Goal: Task Accomplishment & Management: Use online tool/utility

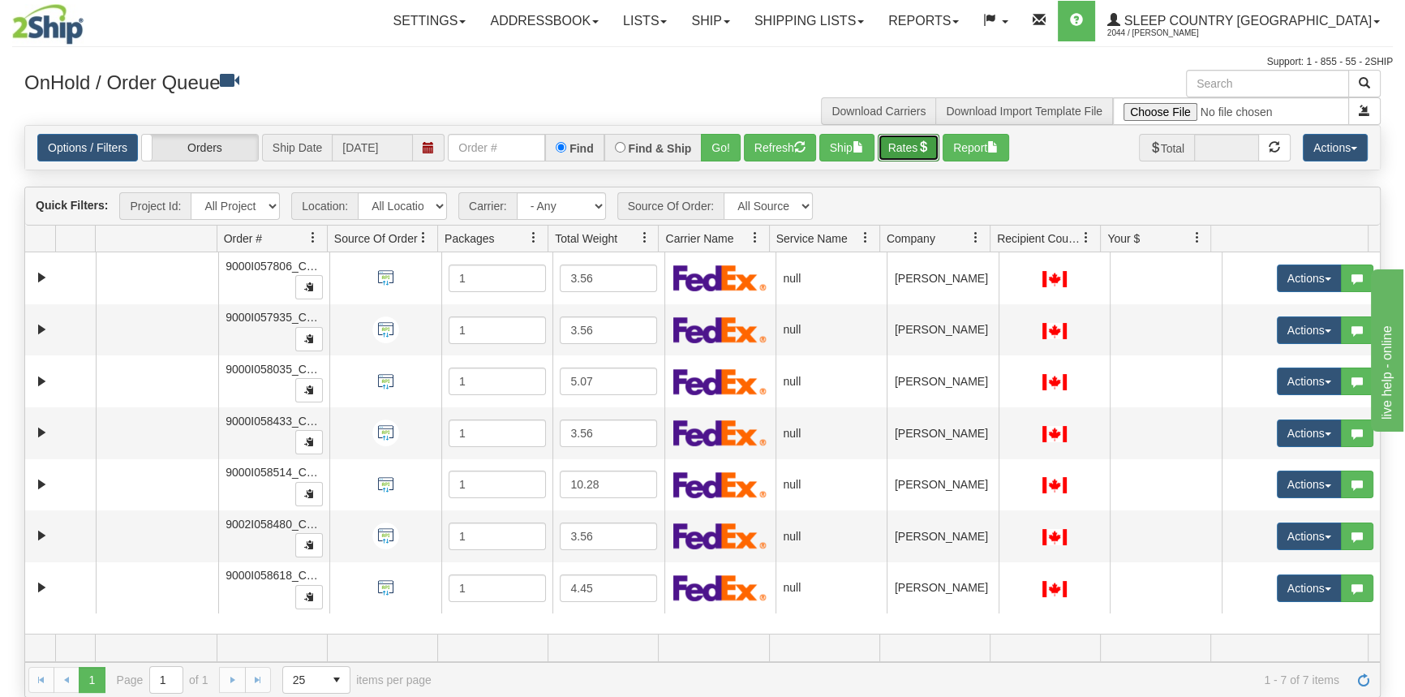
click at [892, 150] on button "Rates" at bounding box center [909, 148] width 62 height 28
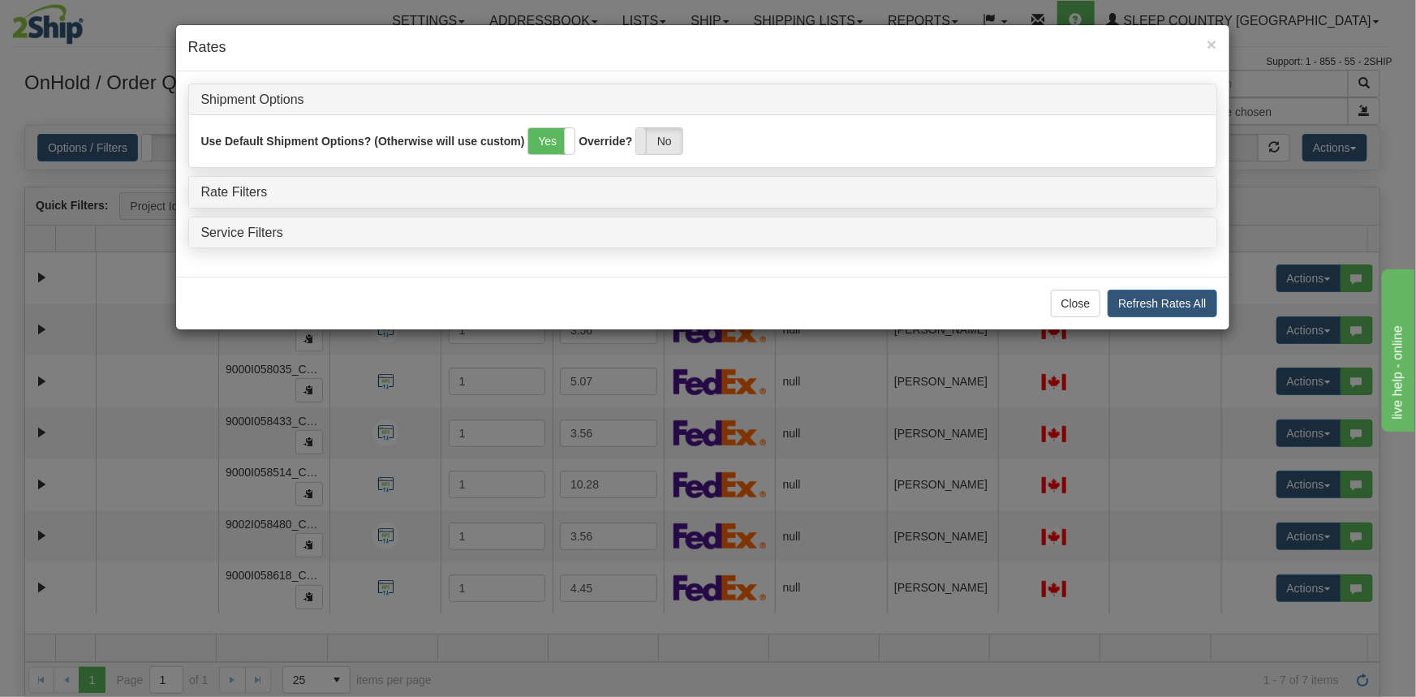
click at [673, 142] on label "No" at bounding box center [659, 141] width 46 height 26
click at [258, 179] on div "Rate Filters" at bounding box center [702, 192] width 1027 height 31
click at [252, 191] on link "Rate Filters" at bounding box center [234, 192] width 67 height 14
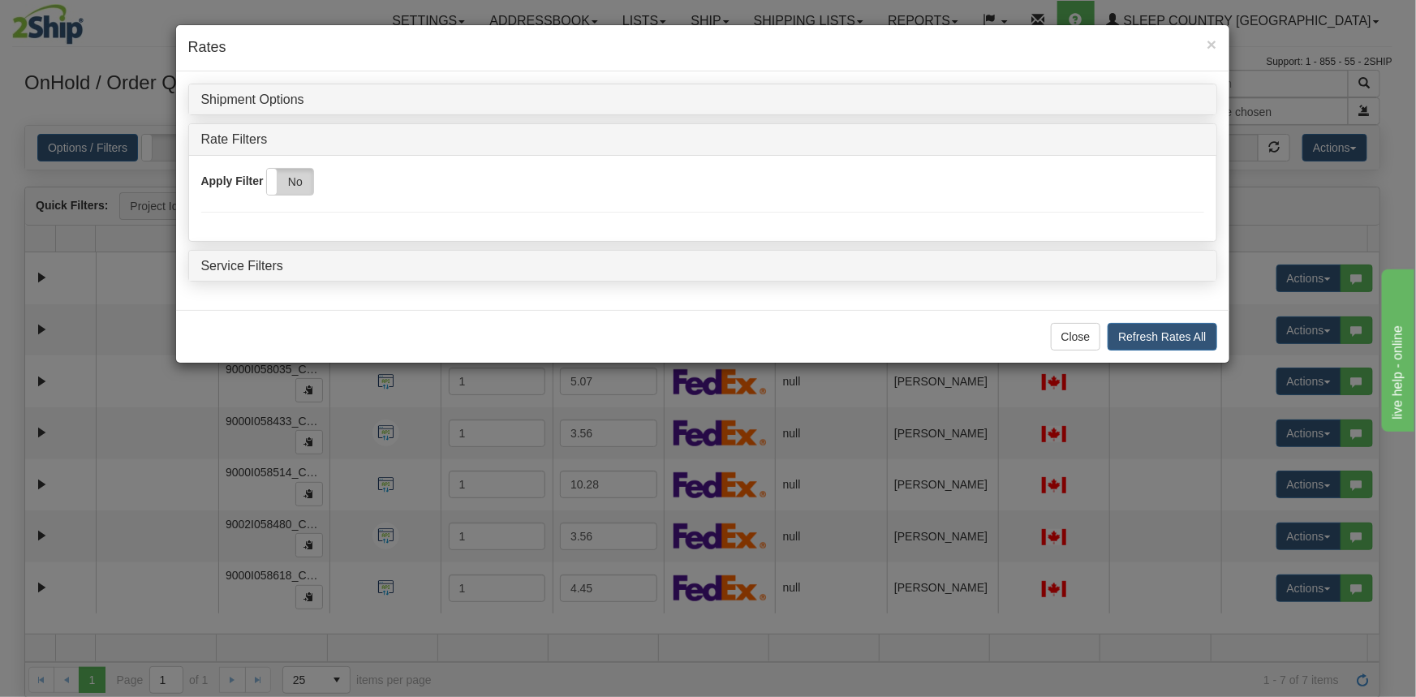
click at [297, 187] on label "No" at bounding box center [290, 182] width 46 height 26
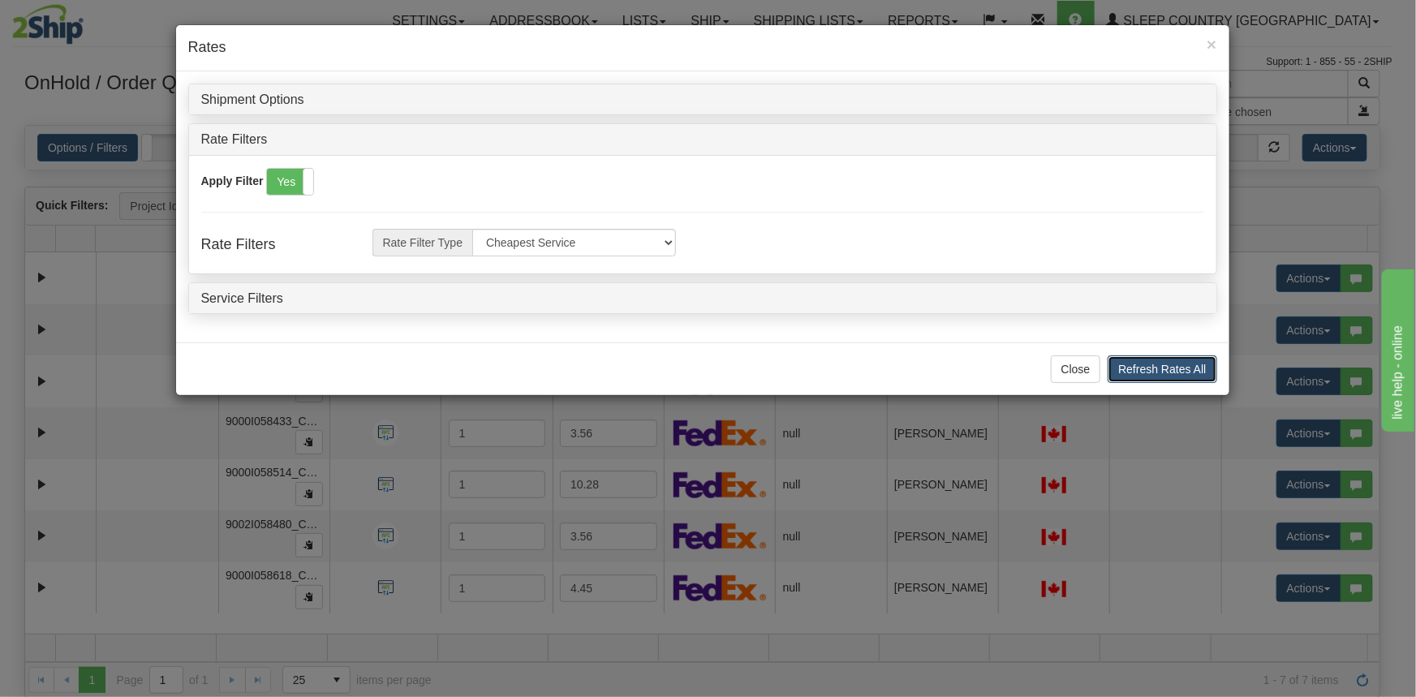
click at [1176, 364] on button "Refresh Rates All" at bounding box center [1161, 369] width 109 height 28
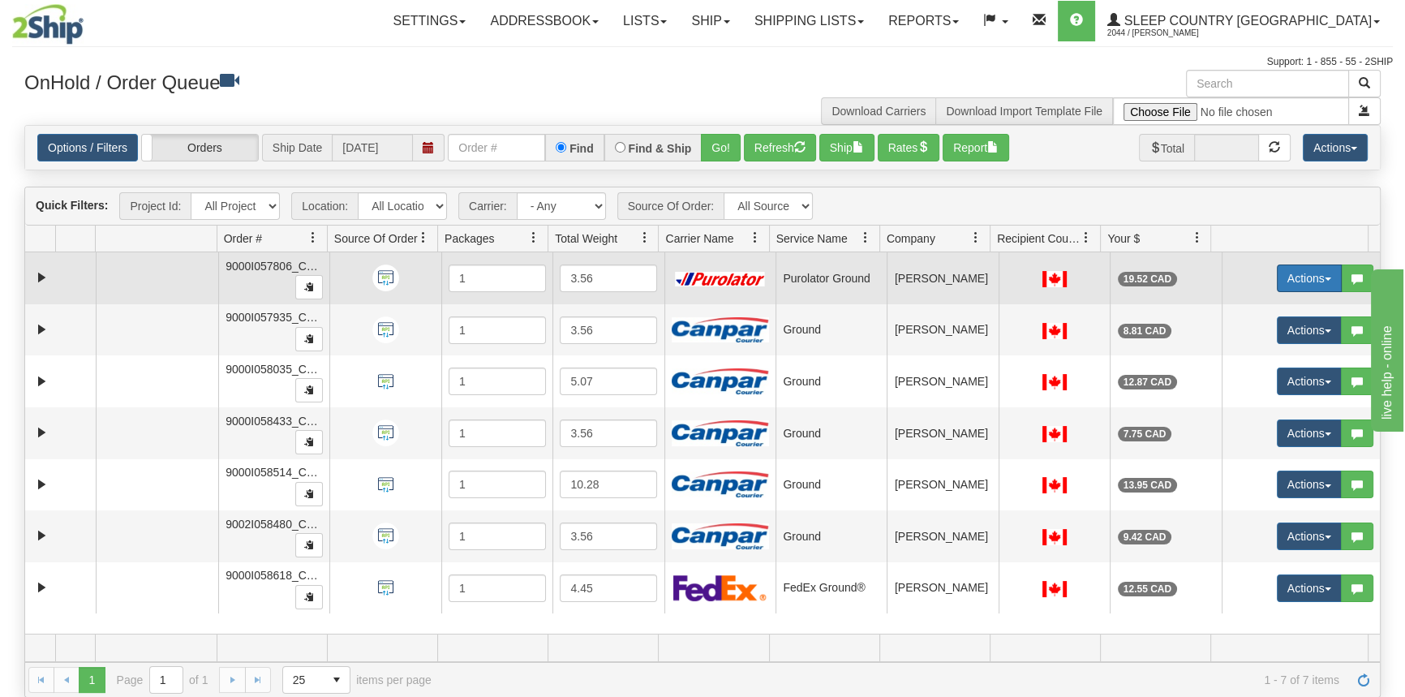
click at [1287, 285] on button "Actions" at bounding box center [1309, 278] width 65 height 28
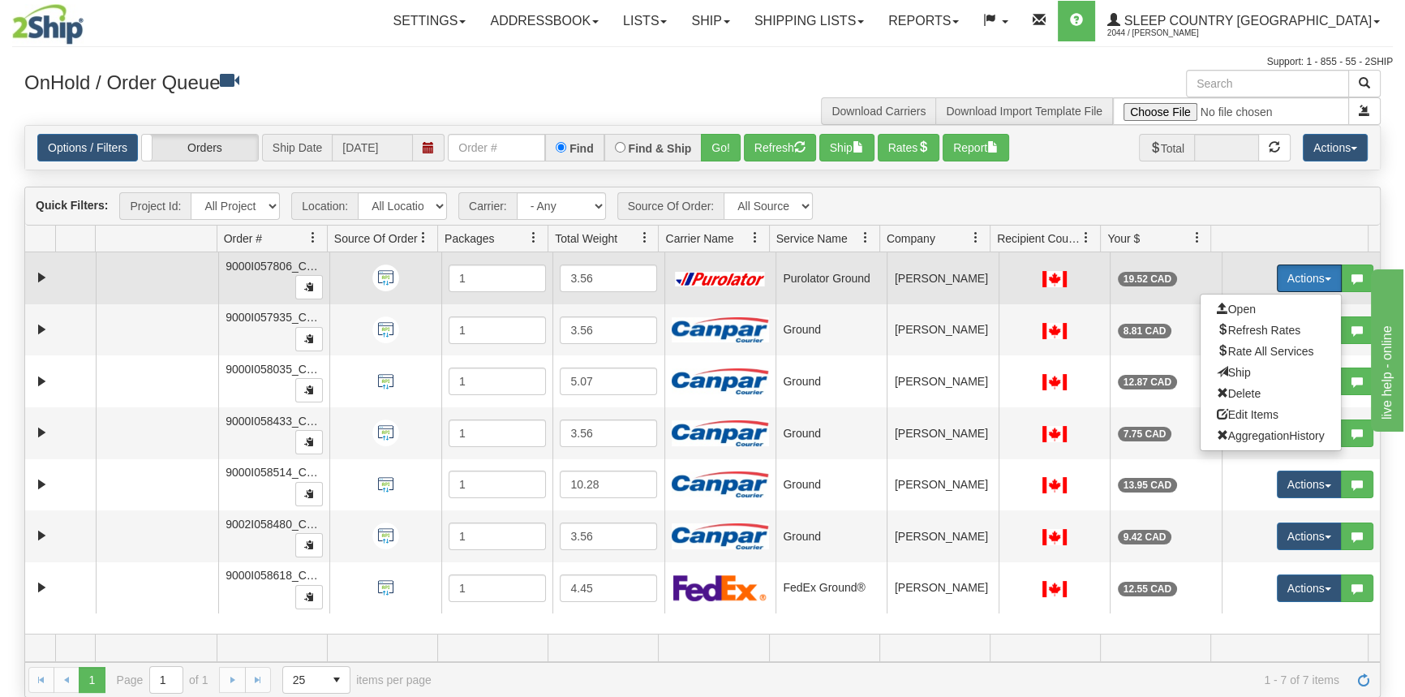
click at [1291, 277] on button "Actions" at bounding box center [1309, 278] width 65 height 28
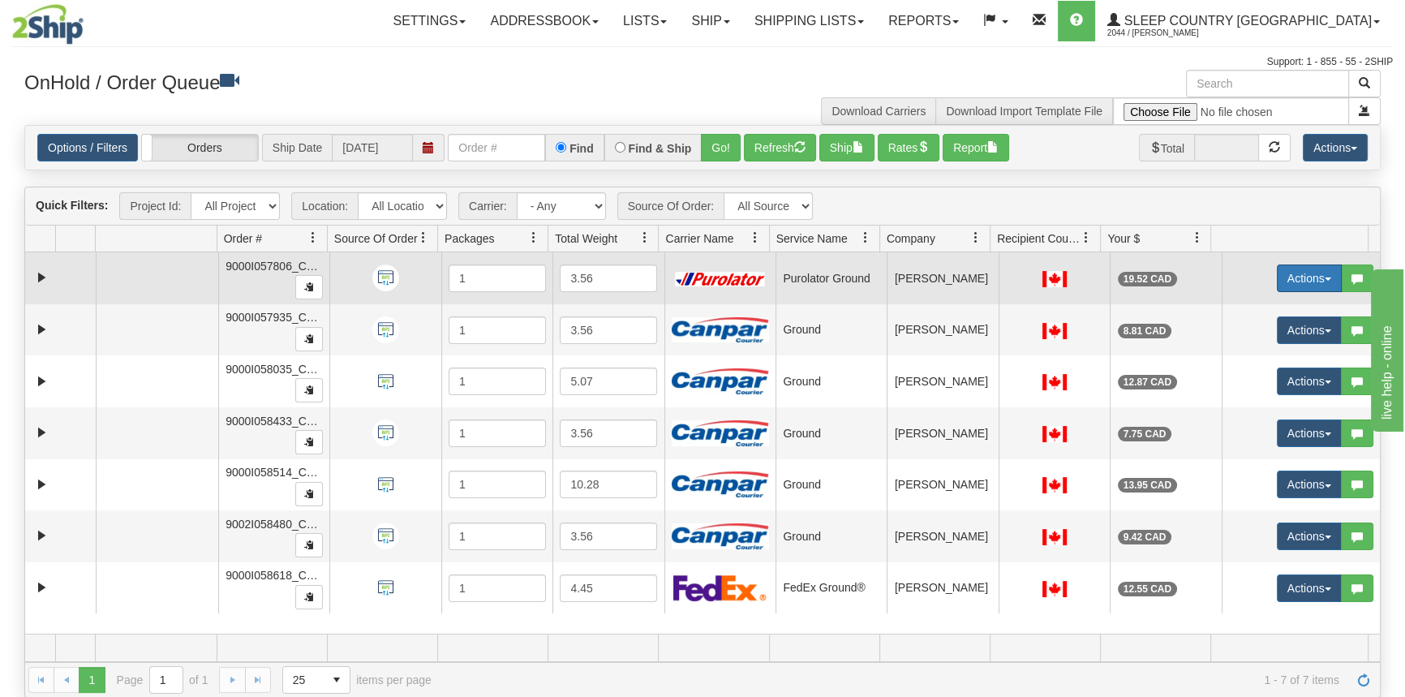
click at [1292, 274] on button "Actions" at bounding box center [1309, 278] width 65 height 28
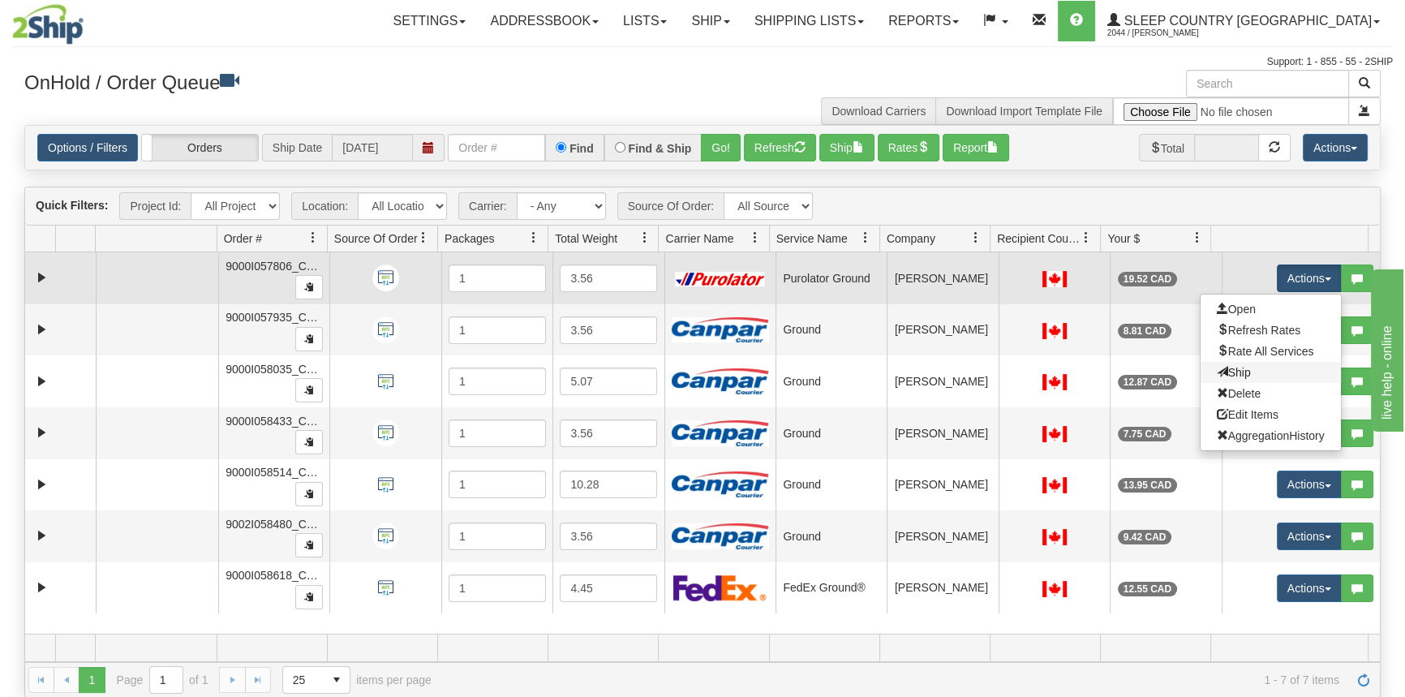
click at [1255, 369] on link "Ship" at bounding box center [1271, 372] width 140 height 21
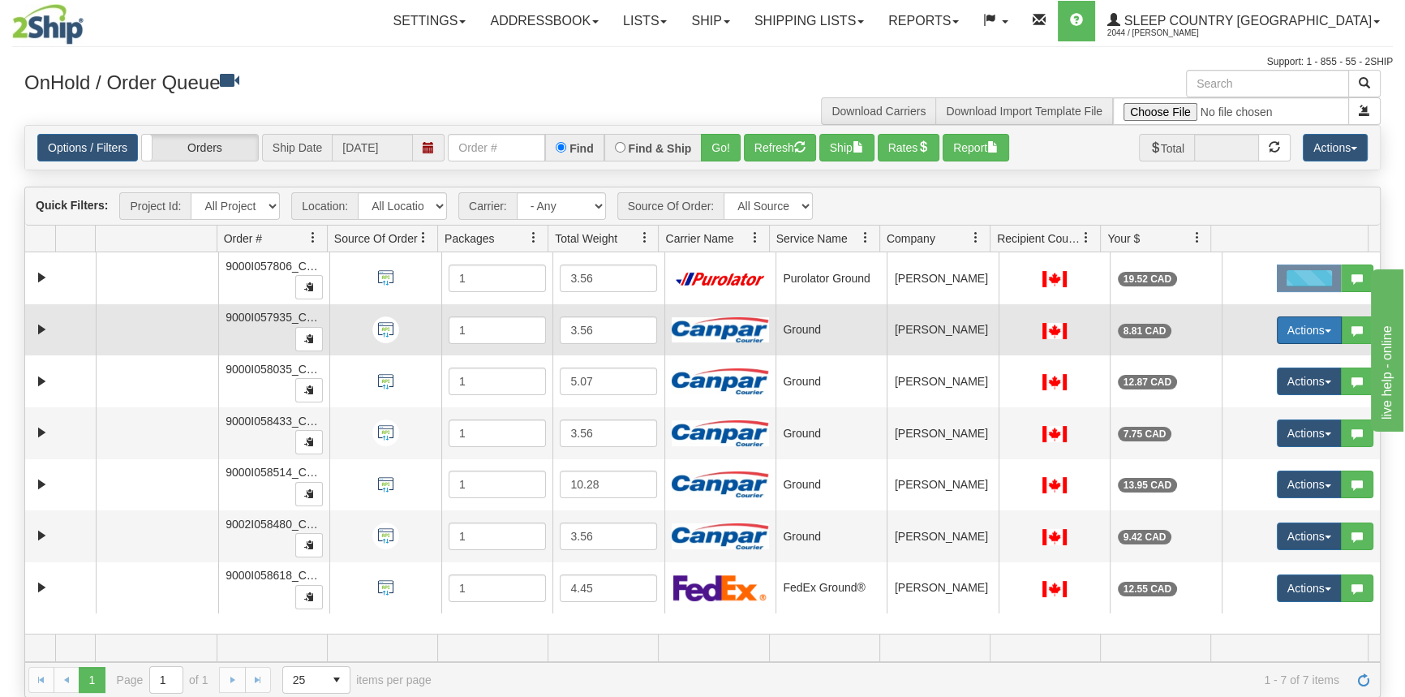
click at [1303, 325] on button "Actions" at bounding box center [1309, 330] width 65 height 28
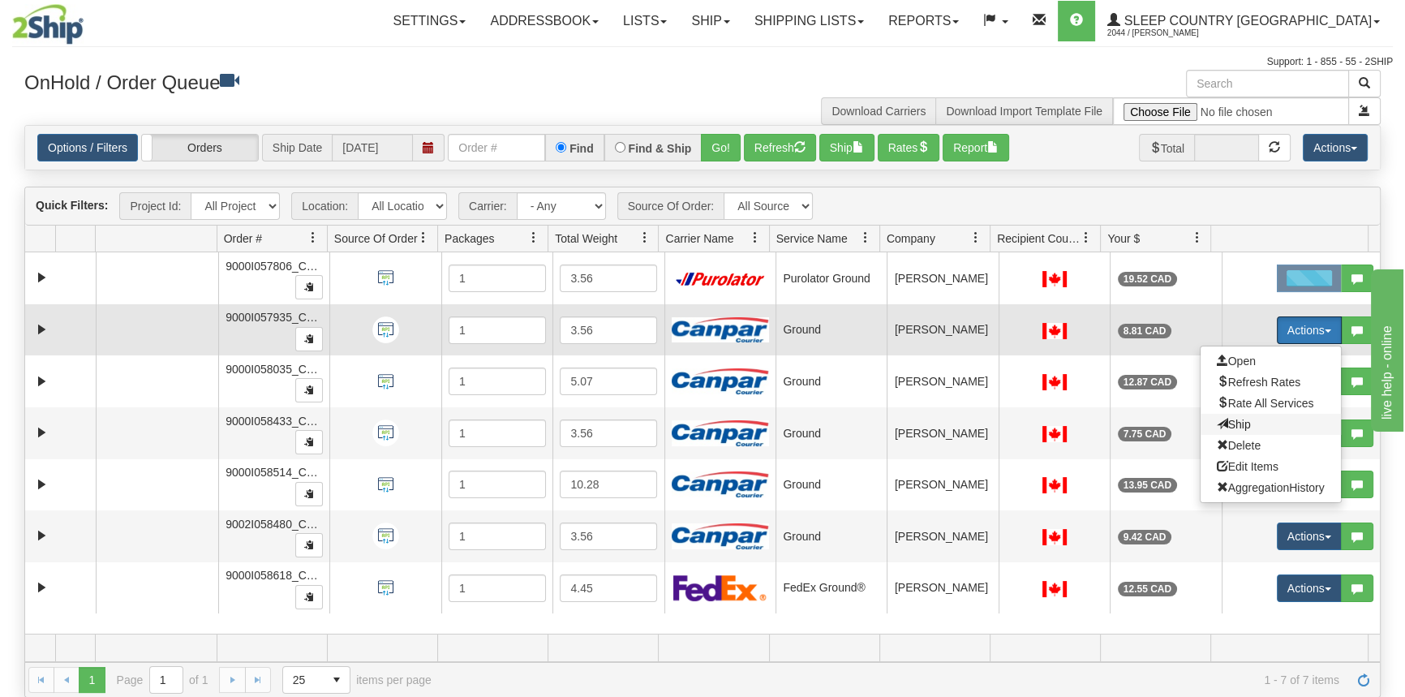
click at [1229, 423] on span "Ship" at bounding box center [1234, 424] width 34 height 13
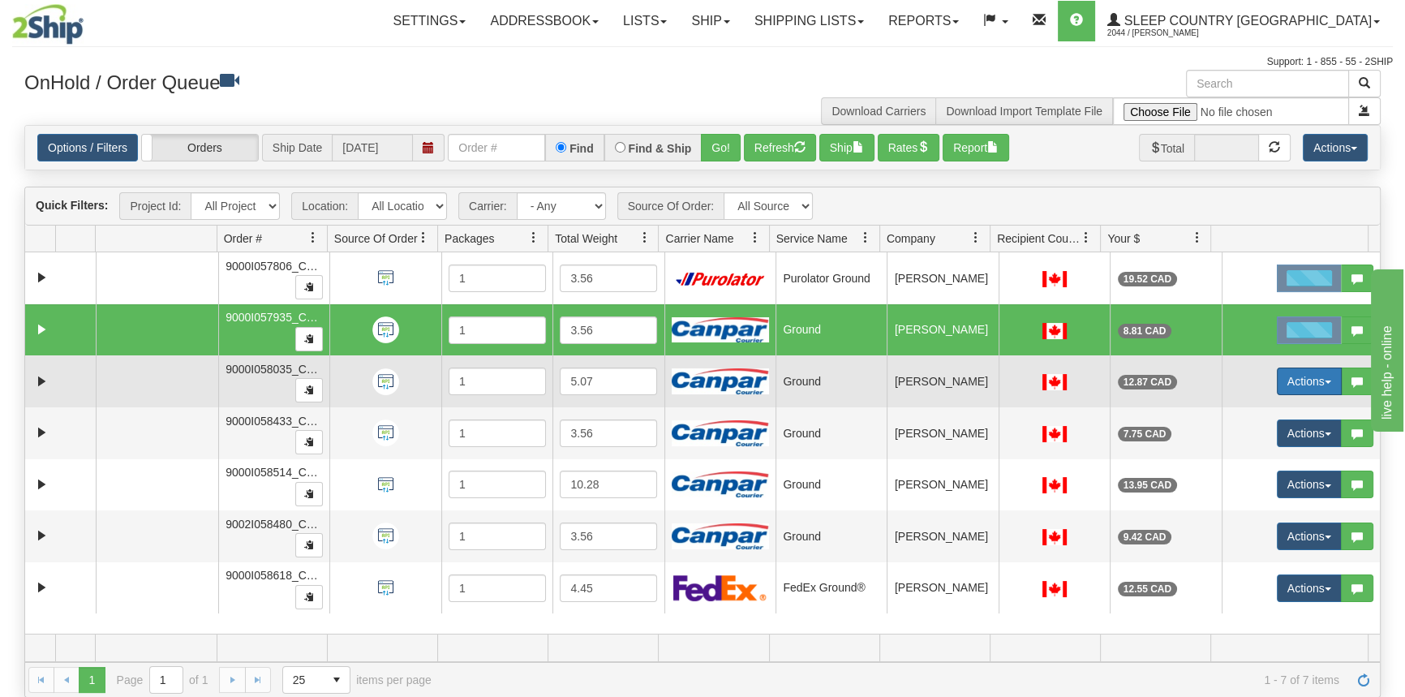
click at [1292, 374] on button "Actions" at bounding box center [1309, 382] width 65 height 28
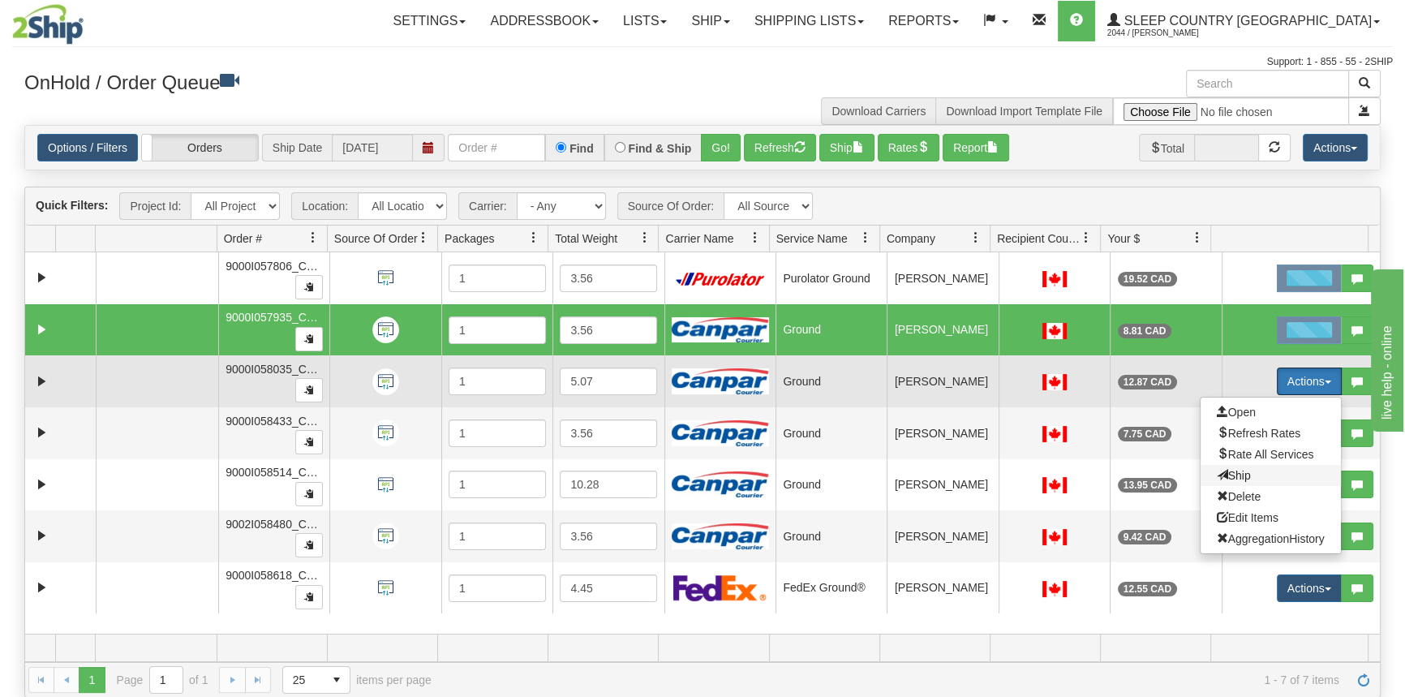
click at [1233, 469] on span "Ship" at bounding box center [1234, 475] width 34 height 13
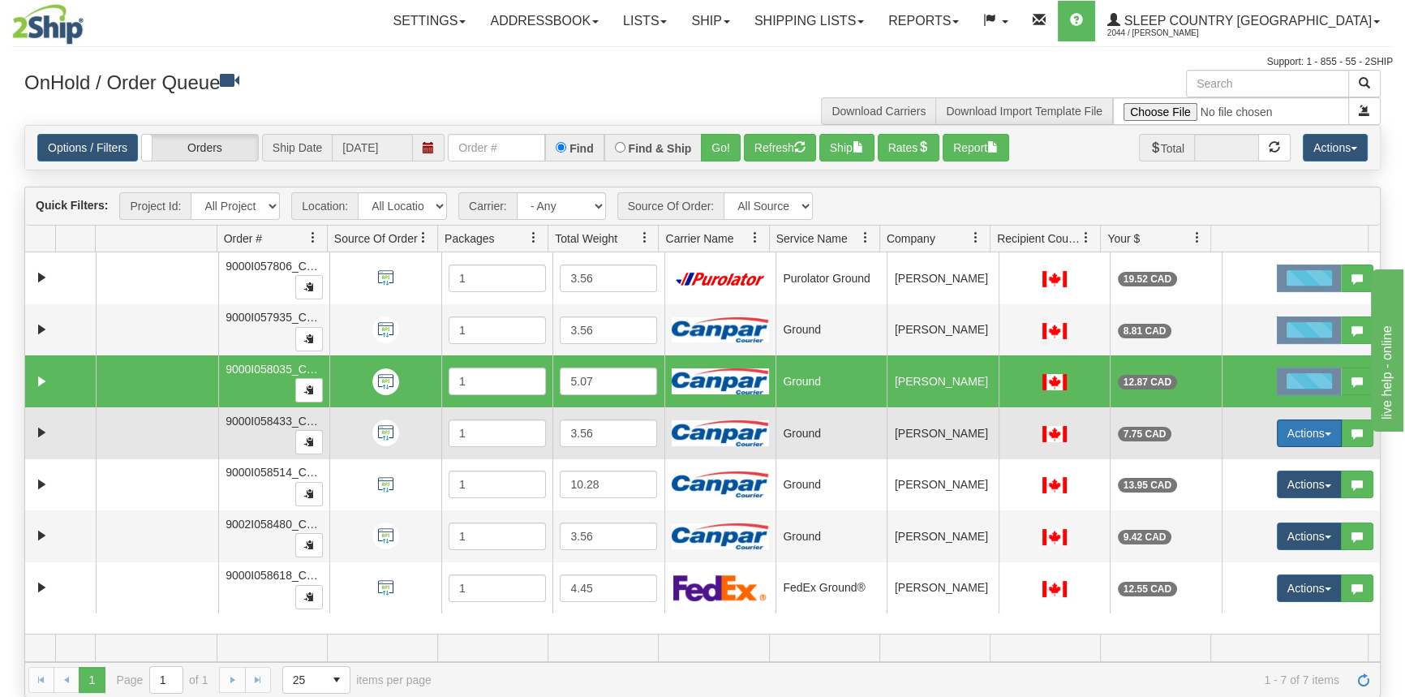
click at [1297, 427] on button "Actions" at bounding box center [1309, 433] width 65 height 28
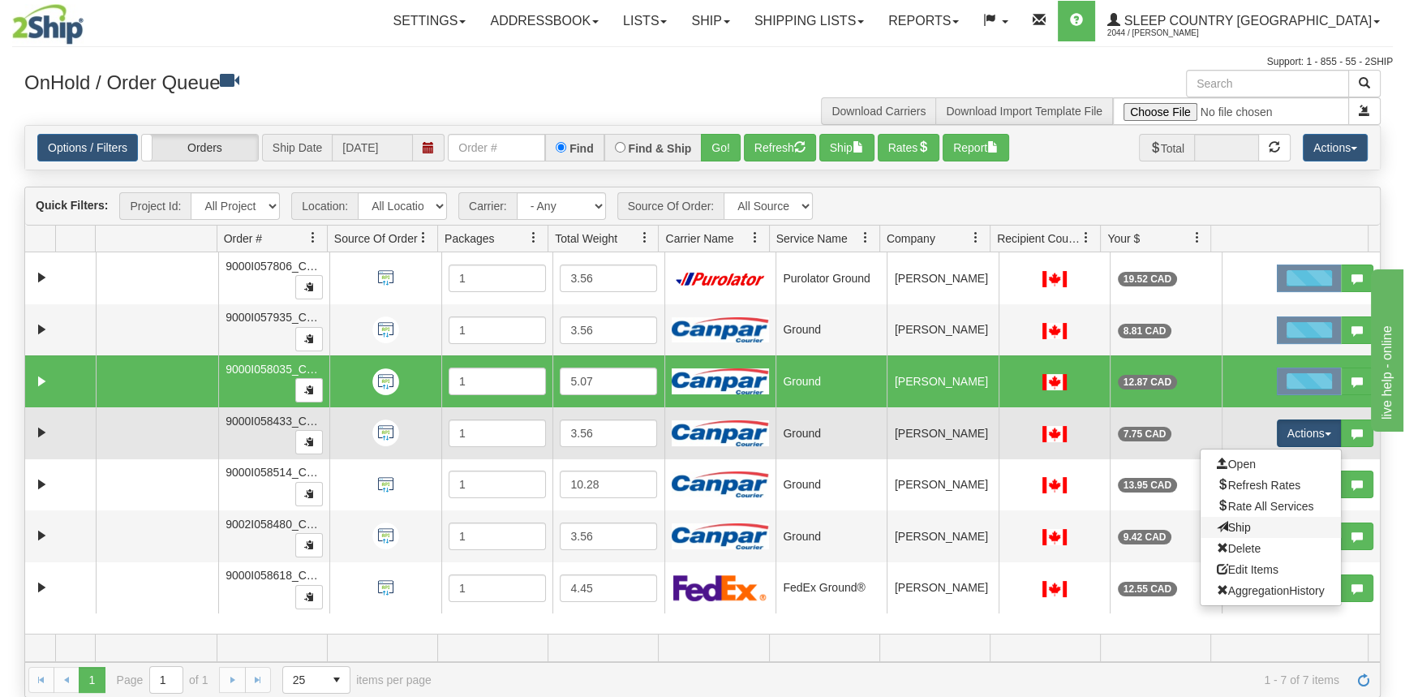
click at [1241, 520] on link "Ship" at bounding box center [1271, 527] width 140 height 21
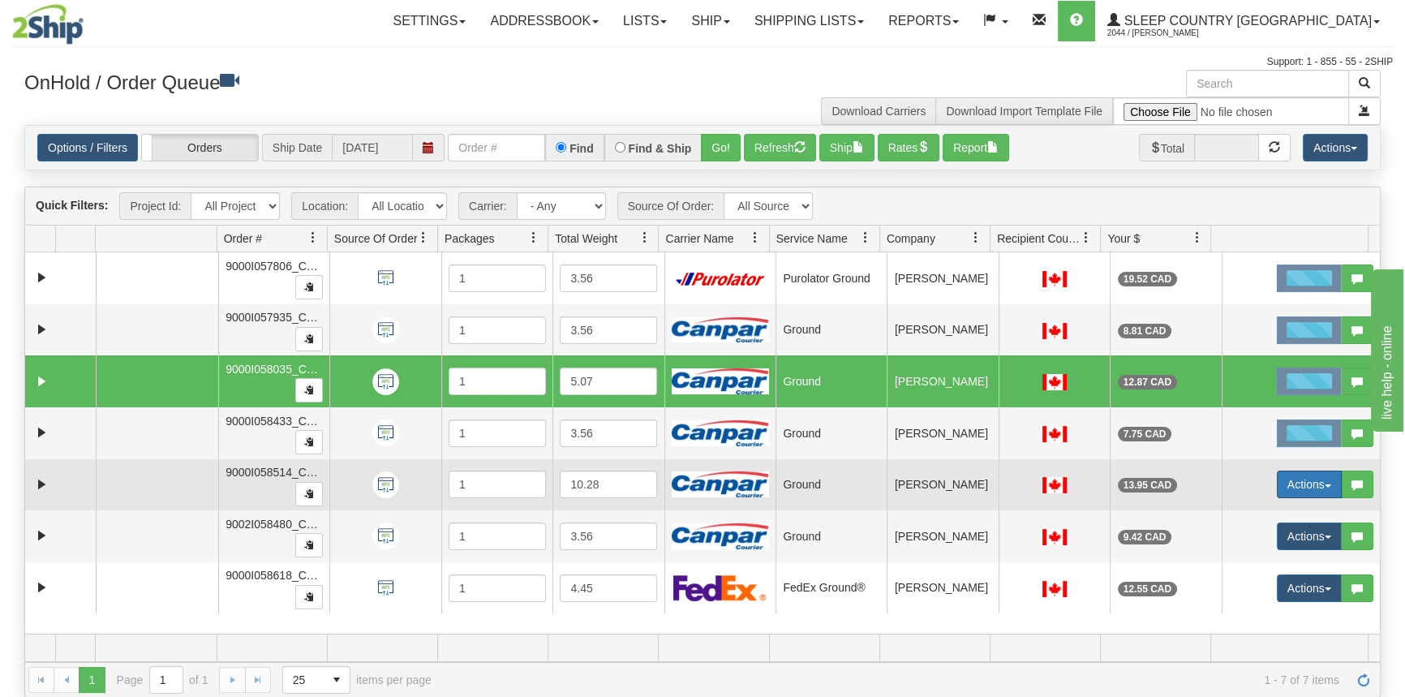
click at [1302, 486] on button "Actions" at bounding box center [1309, 485] width 65 height 28
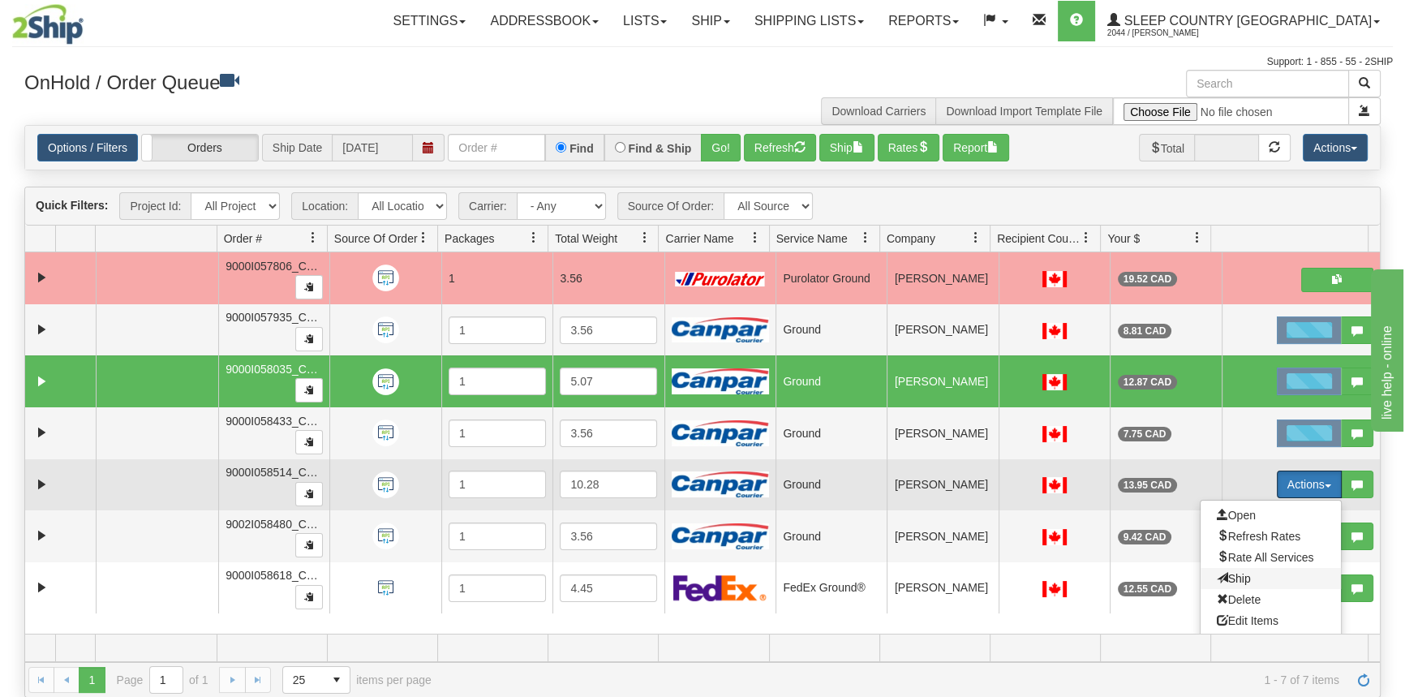
click at [1237, 578] on span "Ship" at bounding box center [1234, 578] width 34 height 13
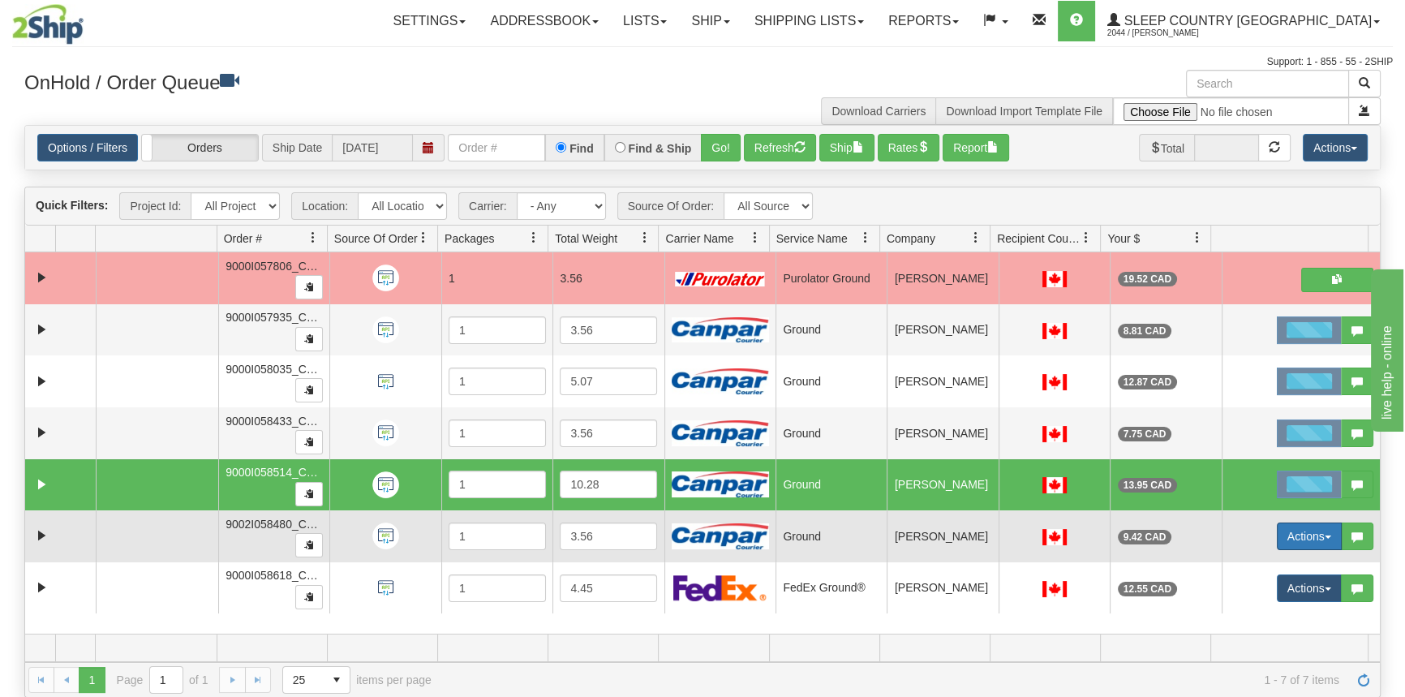
click at [1291, 541] on button "Actions" at bounding box center [1309, 536] width 65 height 28
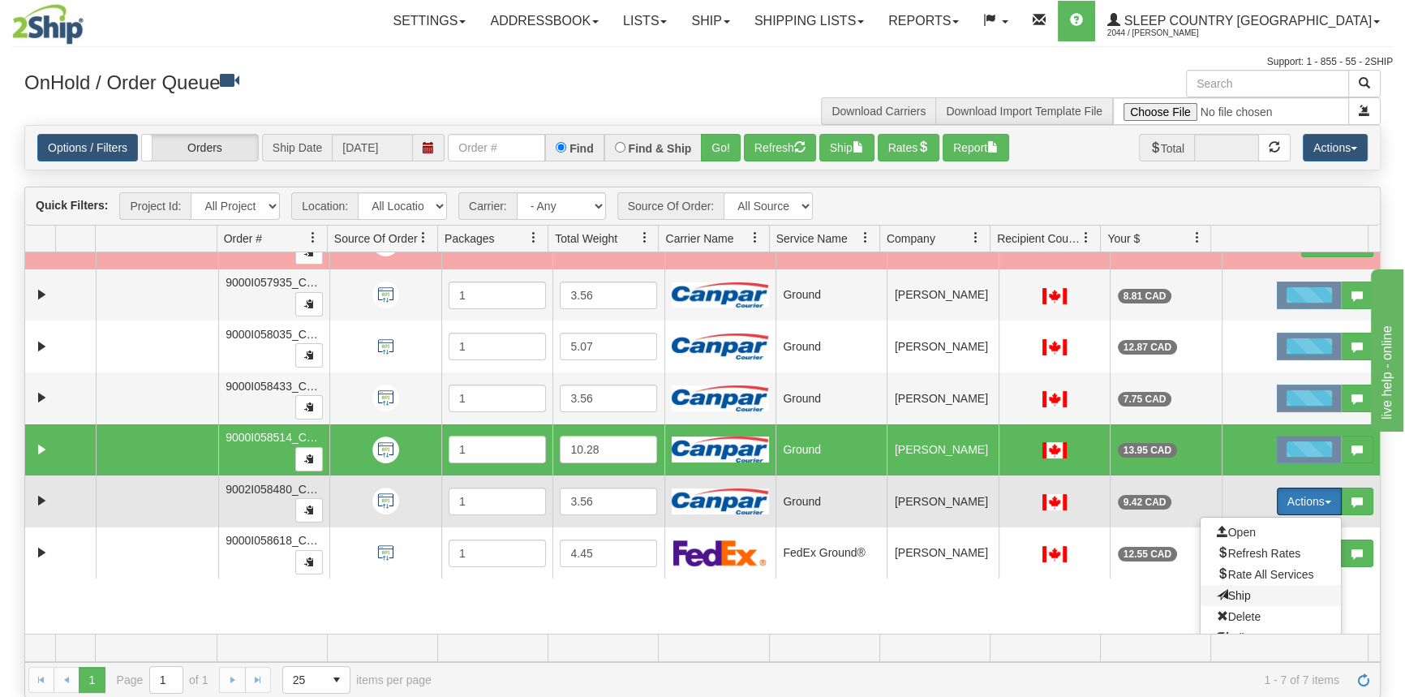
scroll to position [74, 0]
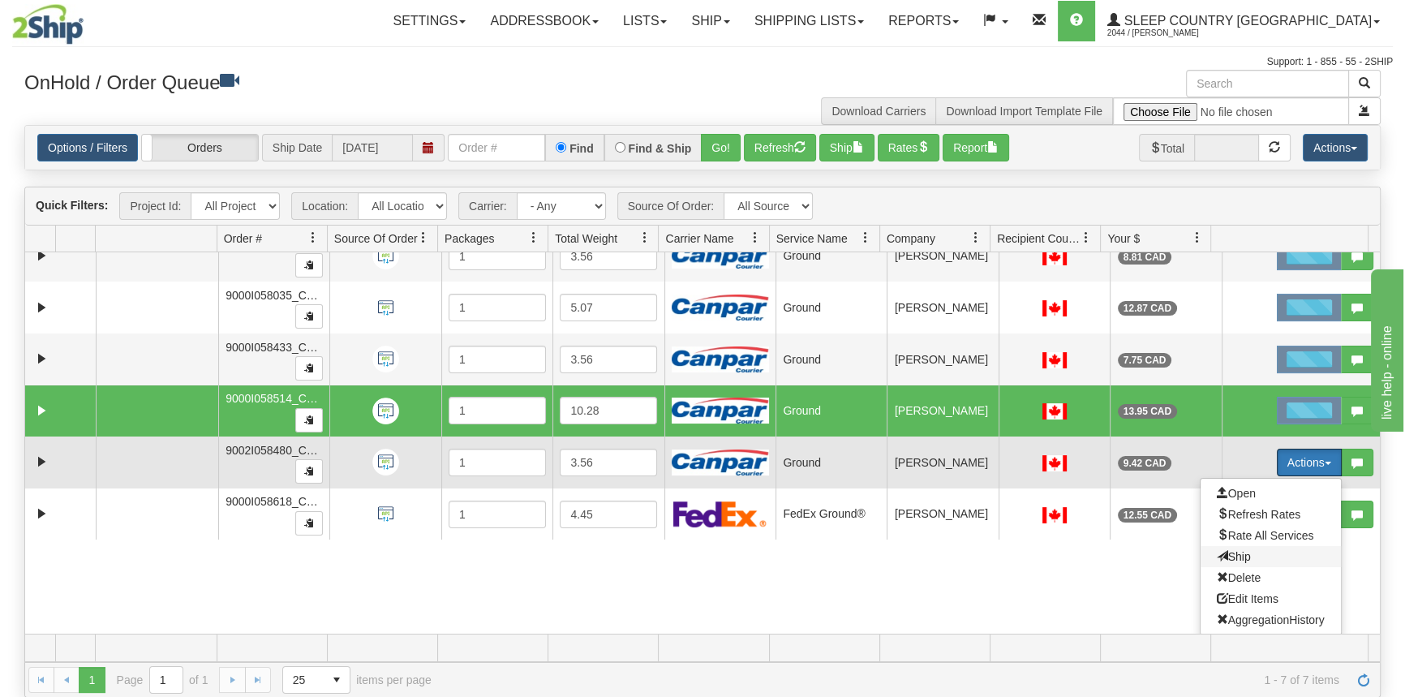
click at [1229, 554] on span "Ship" at bounding box center [1234, 556] width 34 height 13
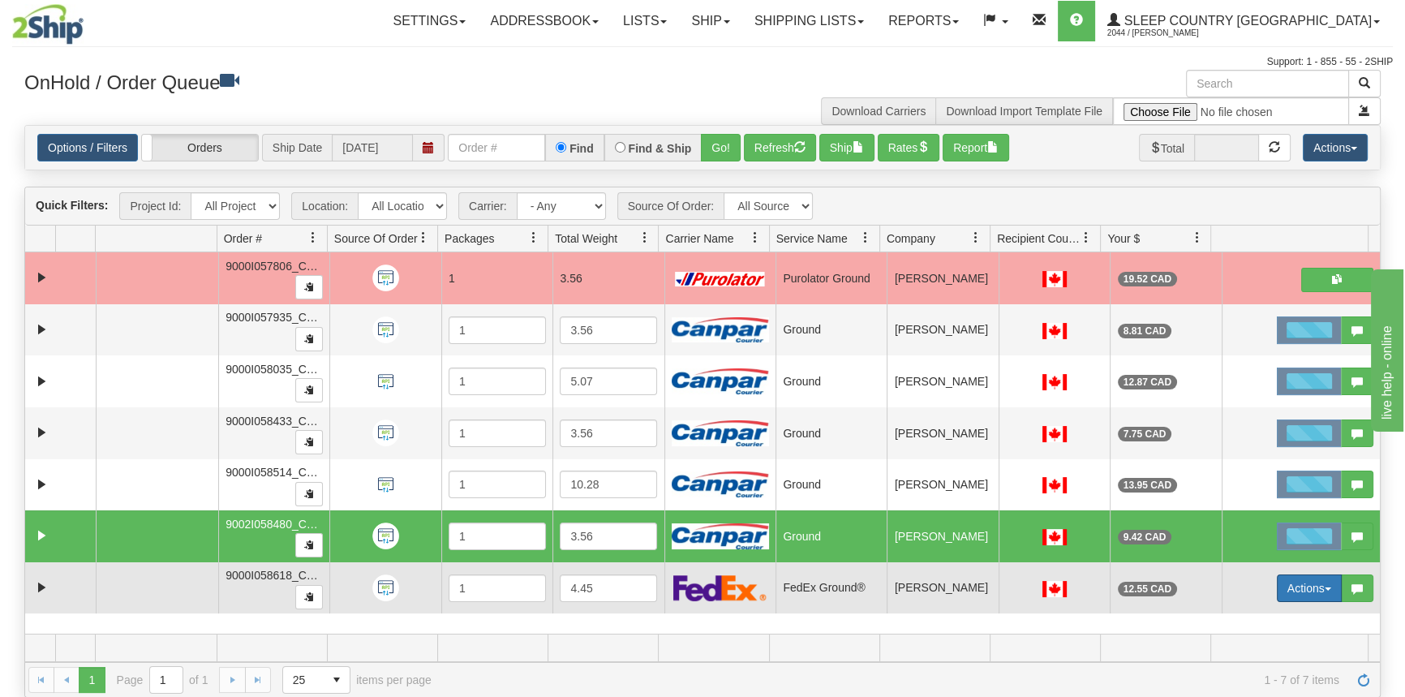
click at [1299, 592] on button "Actions" at bounding box center [1309, 588] width 65 height 28
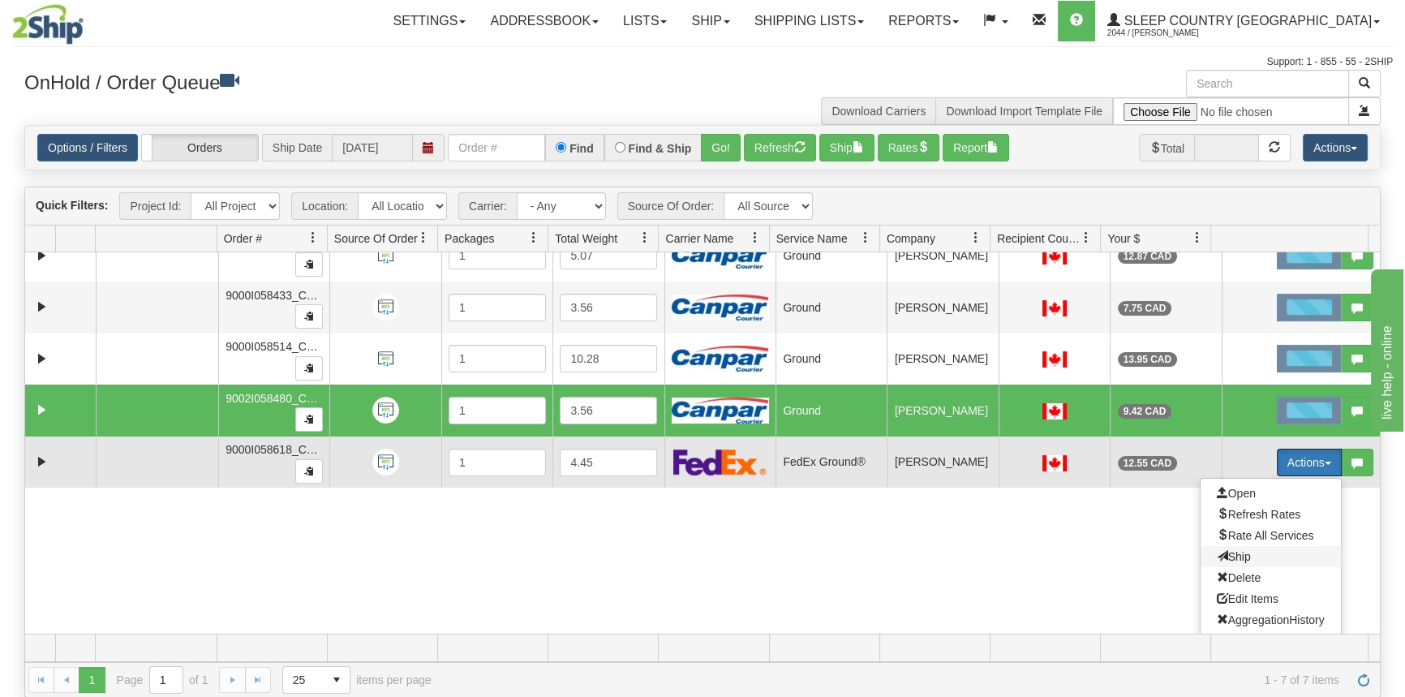
click at [1231, 553] on span "Ship" at bounding box center [1234, 556] width 34 height 13
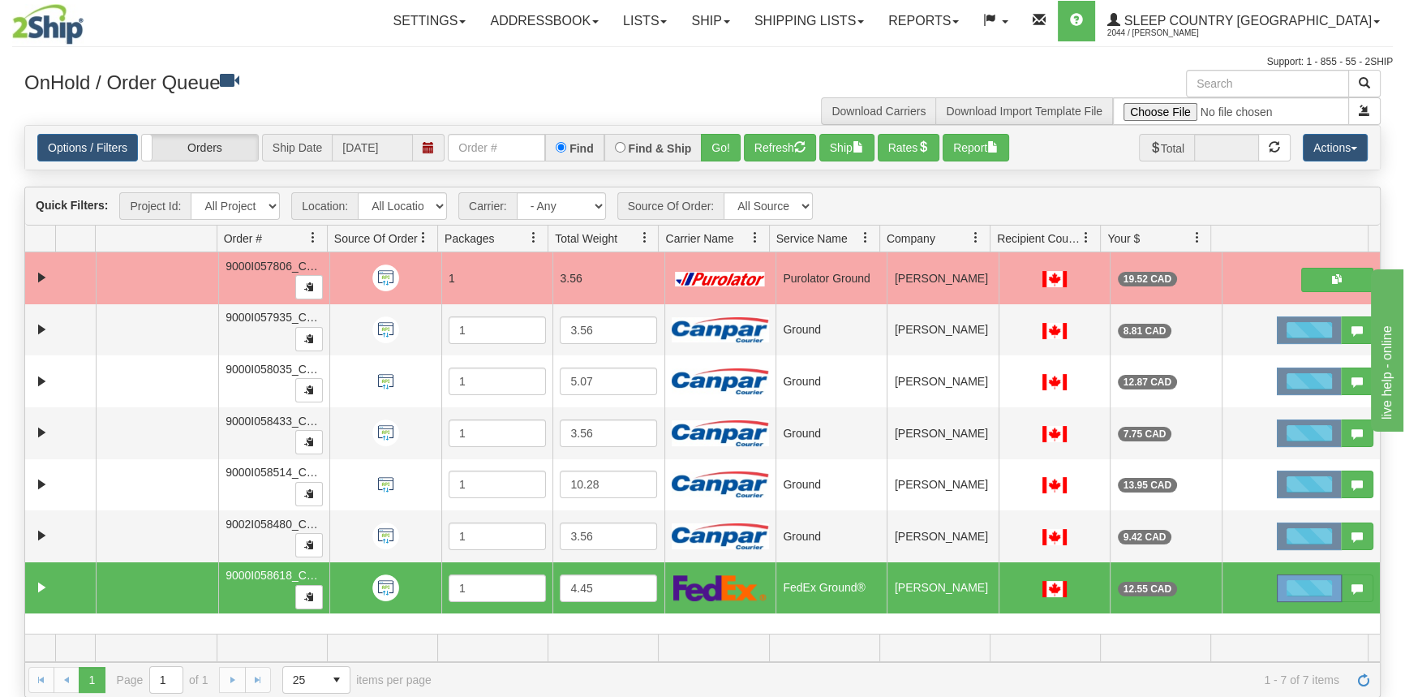
scroll to position [0, 0]
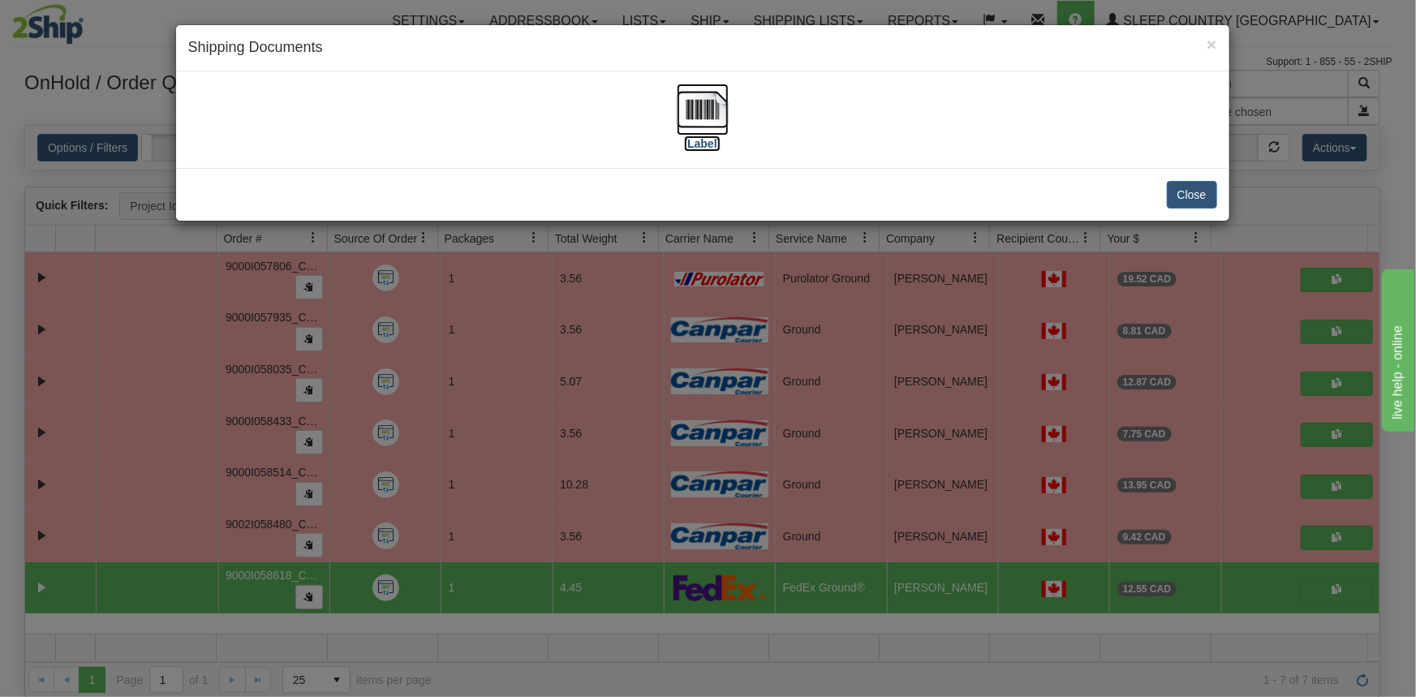
click at [705, 146] on label "[Label]" at bounding box center [702, 143] width 37 height 16
drag, startPoint x: 1212, startPoint y: 194, endPoint x: 1192, endPoint y: 188, distance: 21.1
click at [1212, 194] on button "Close" at bounding box center [1192, 195] width 50 height 28
